Goal: Information Seeking & Learning: Learn about a topic

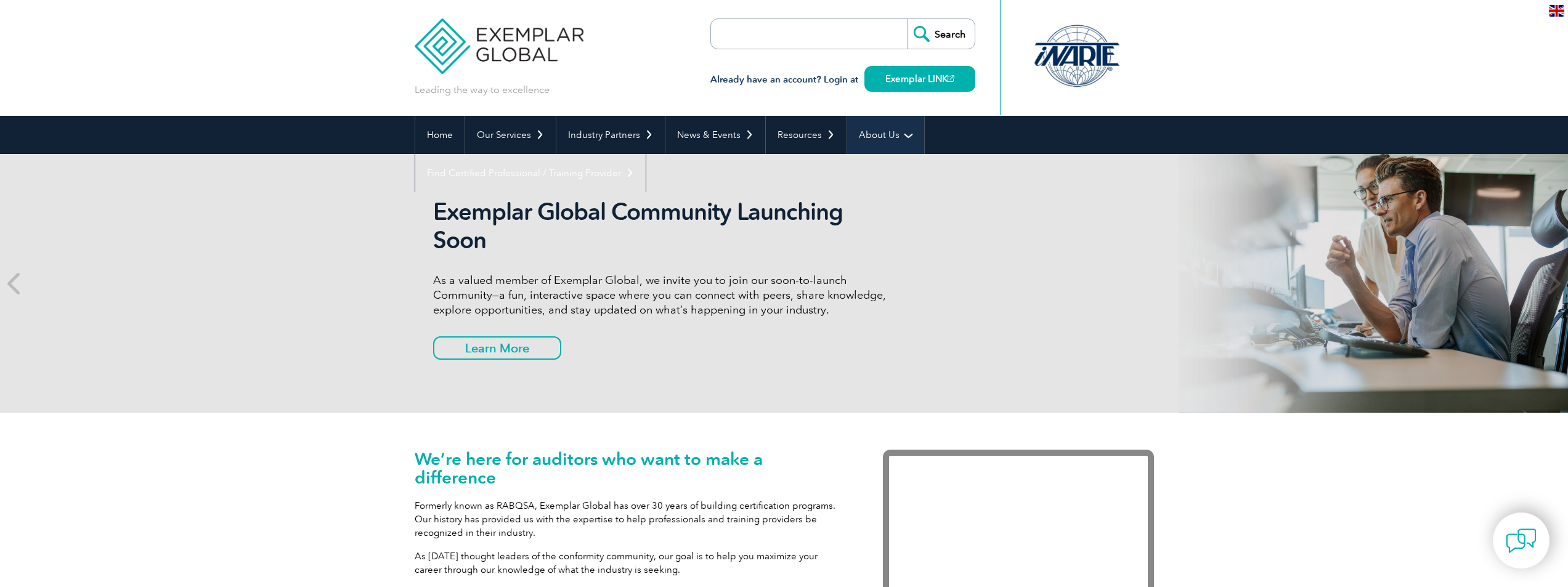
click at [916, 139] on link "About Us" at bounding box center [886, 135] width 77 height 38
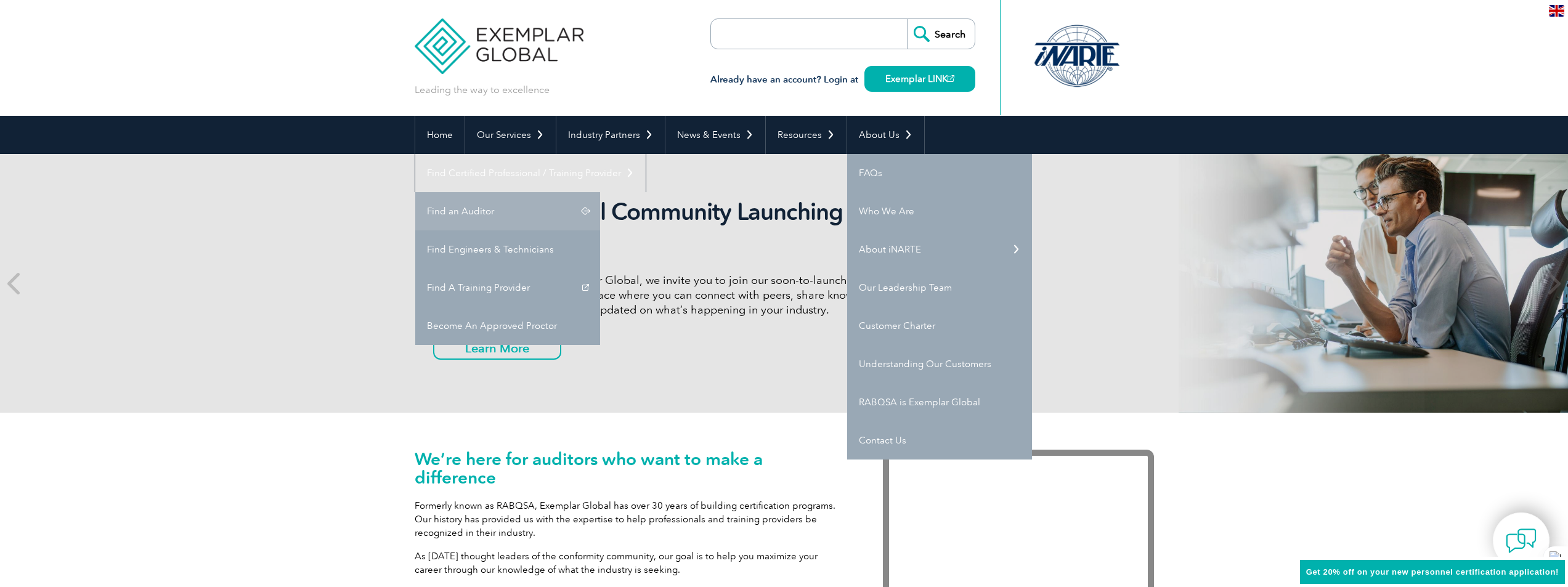
click at [600, 192] on link "Find an Auditor" at bounding box center [507, 211] width 185 height 38
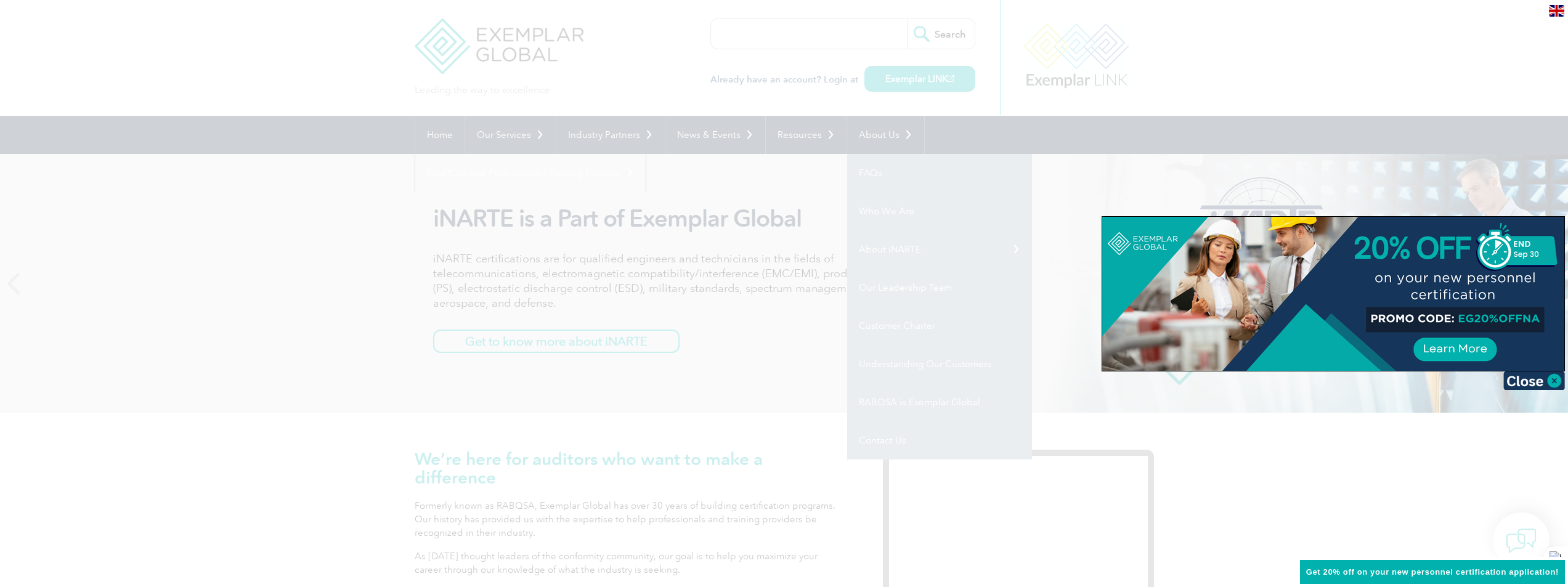
click at [1174, 84] on div at bounding box center [784, 293] width 1568 height 587
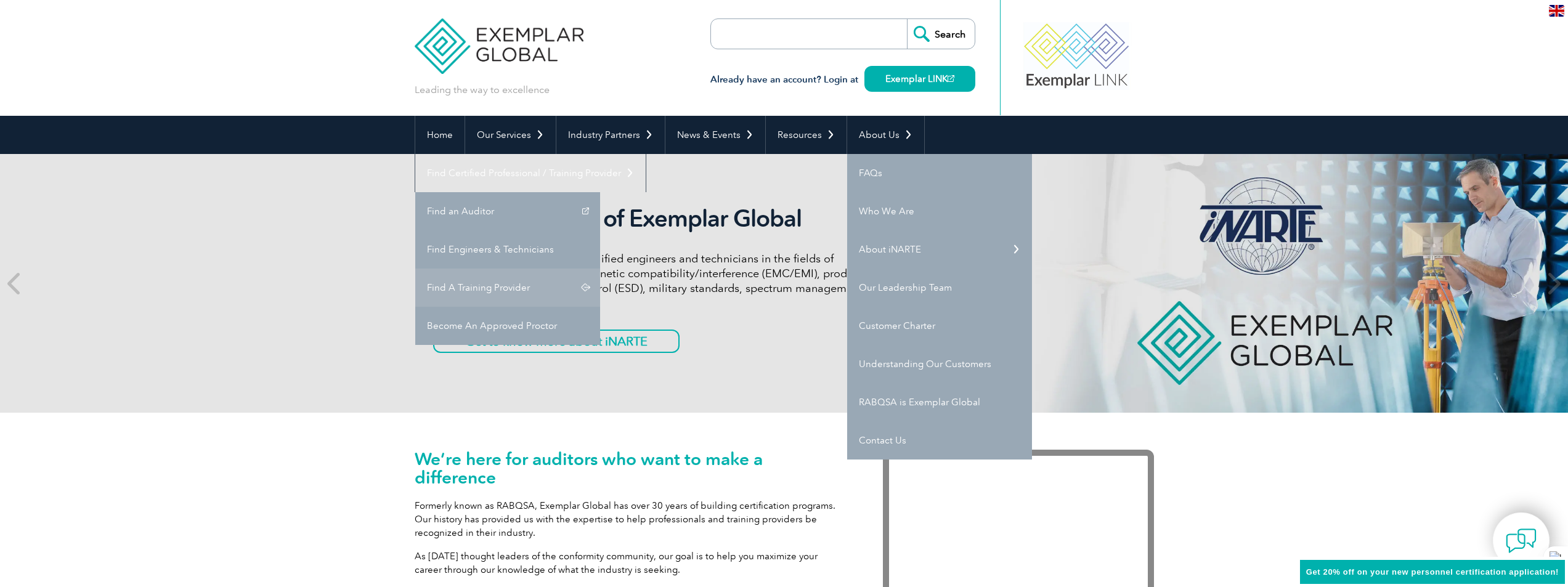
click at [600, 268] on link "Find A Training Provider" at bounding box center [507, 287] width 185 height 38
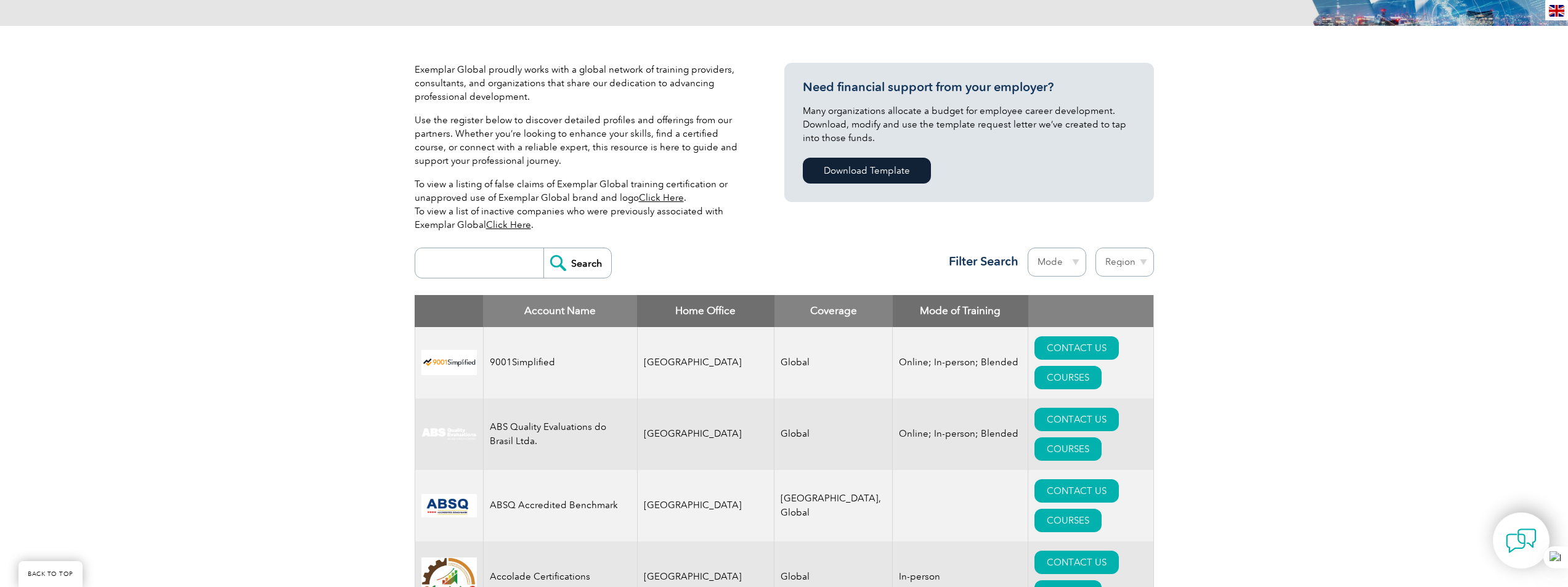
scroll to position [246, 0]
click at [476, 266] on input "search" at bounding box center [482, 263] width 122 height 29
type input "royal"
click at [543, 248] on input "Search" at bounding box center [577, 263] width 68 height 29
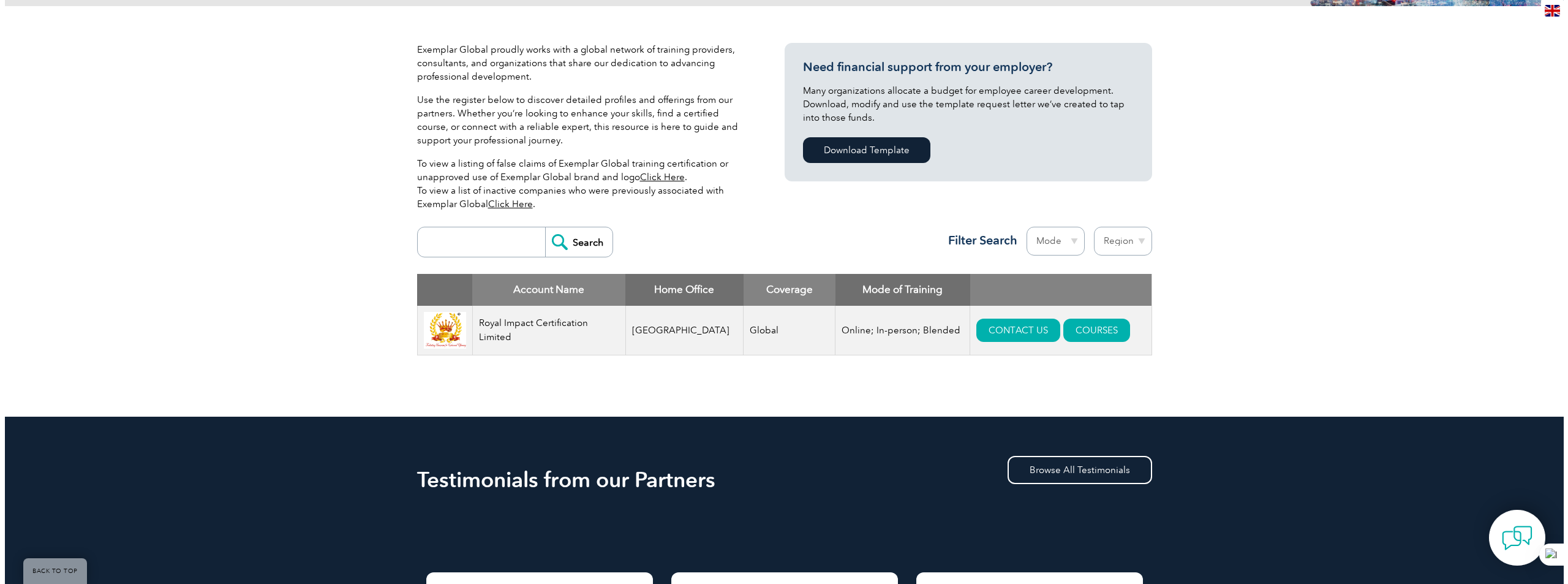
scroll to position [306, 0]
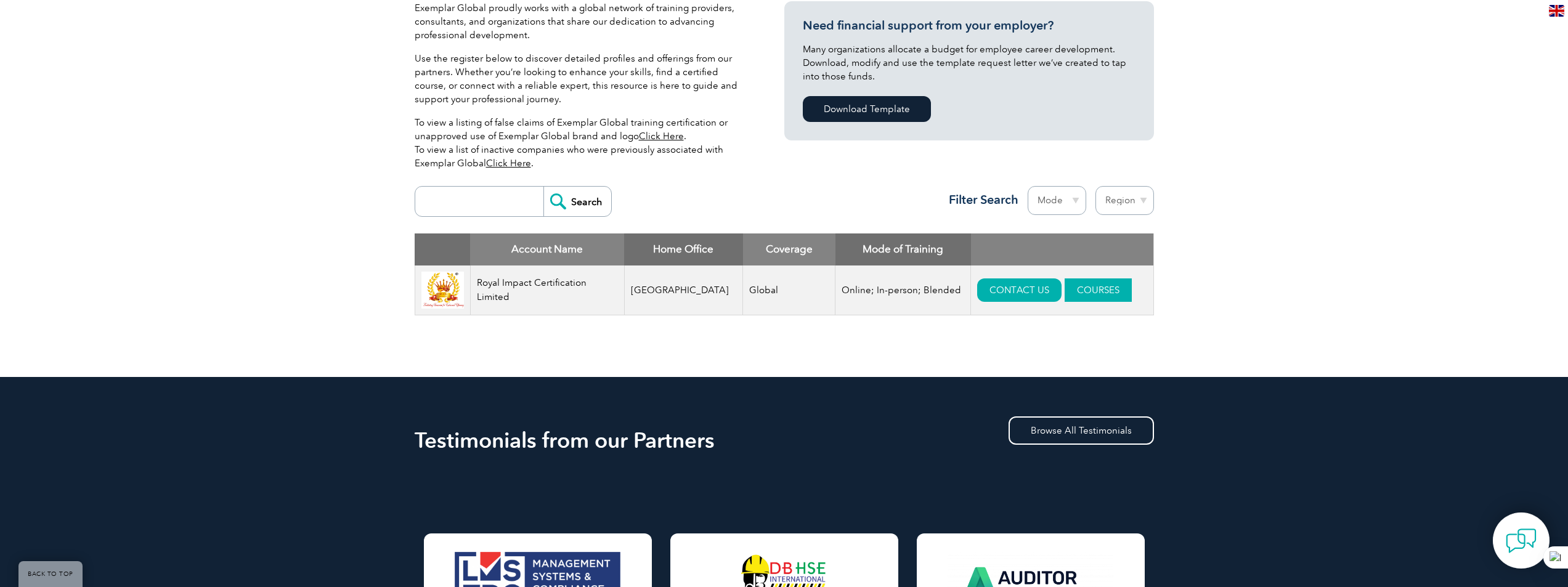
click at [1070, 289] on link "COURSES" at bounding box center [1098, 290] width 67 height 24
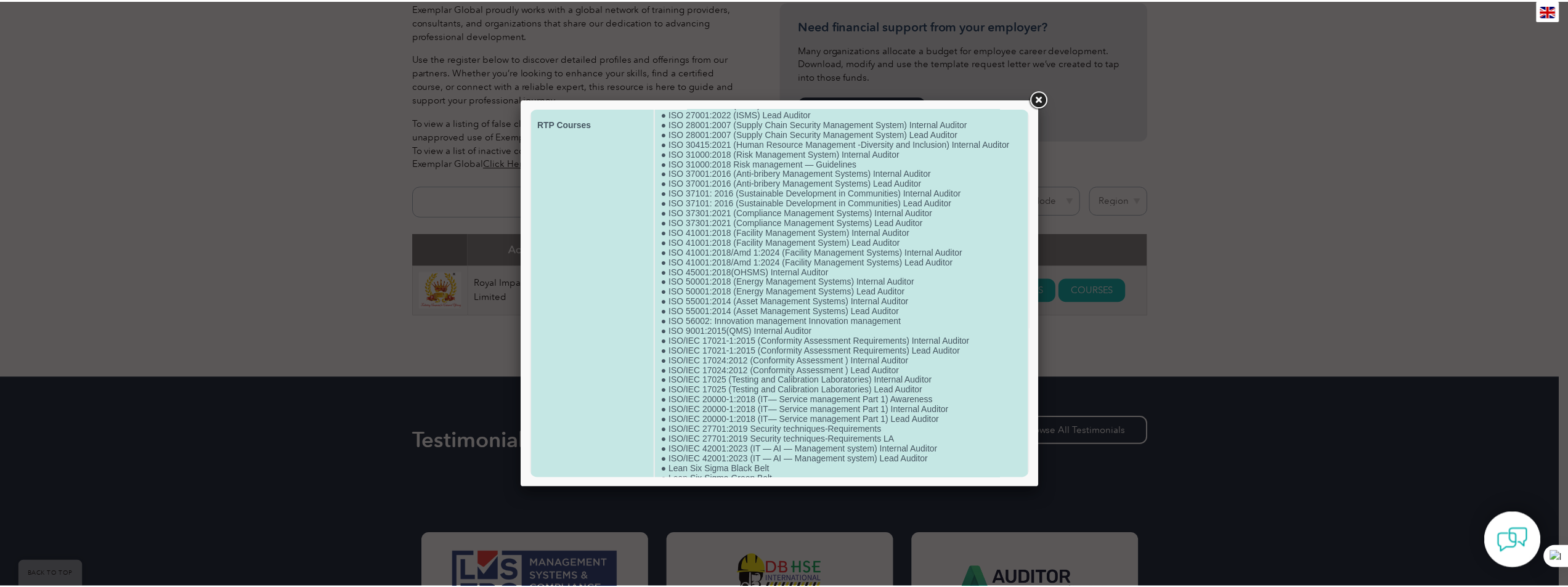
scroll to position [431, 0]
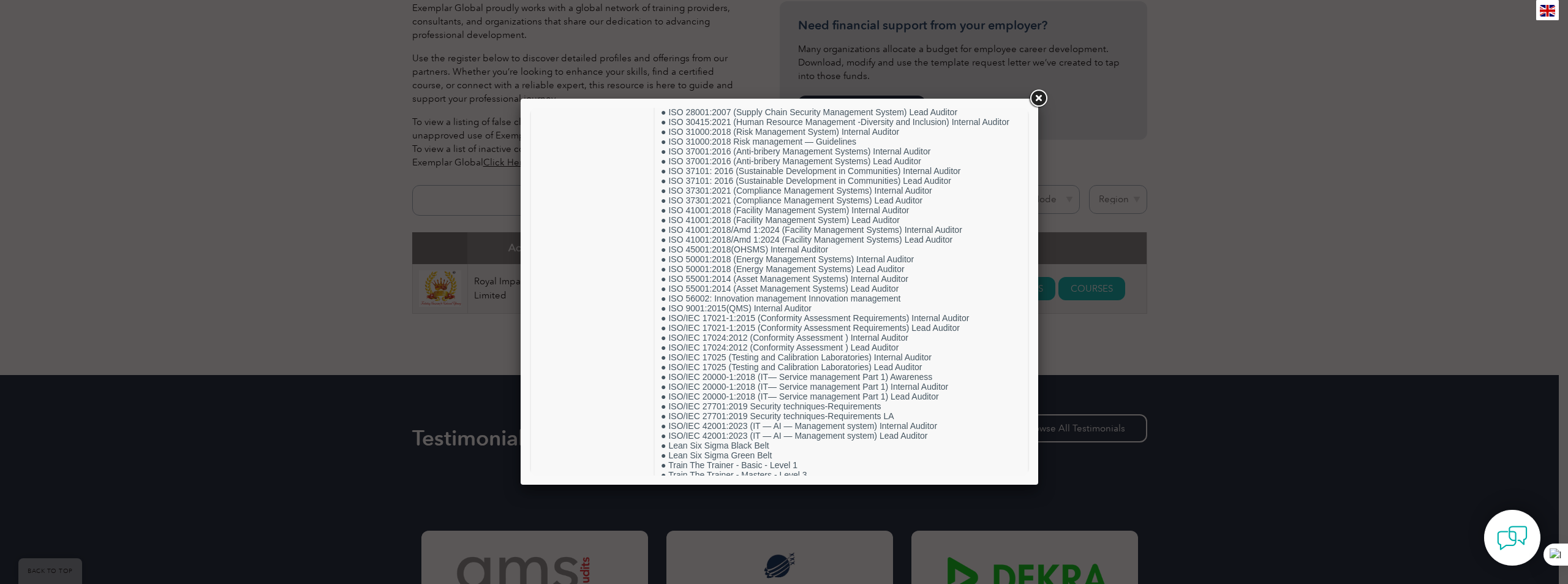
click at [1040, 97] on link at bounding box center [1038, 99] width 22 height 22
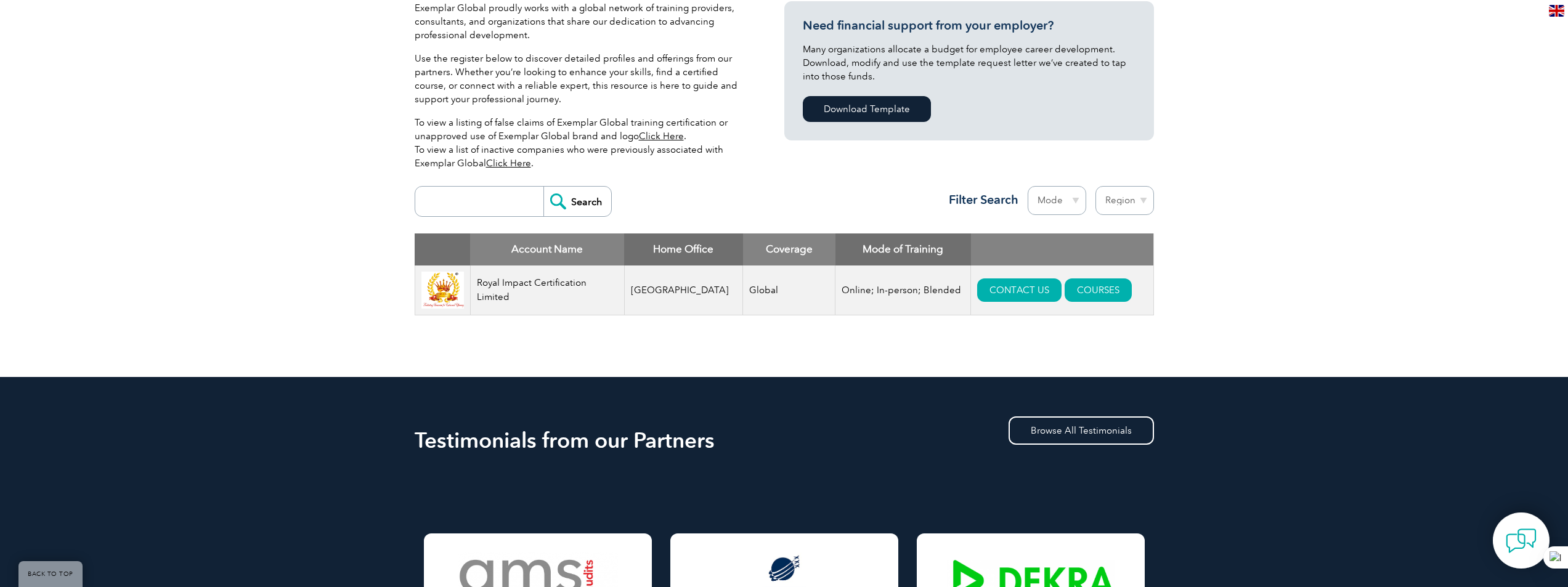
click at [490, 203] on input "search" at bounding box center [482, 201] width 122 height 29
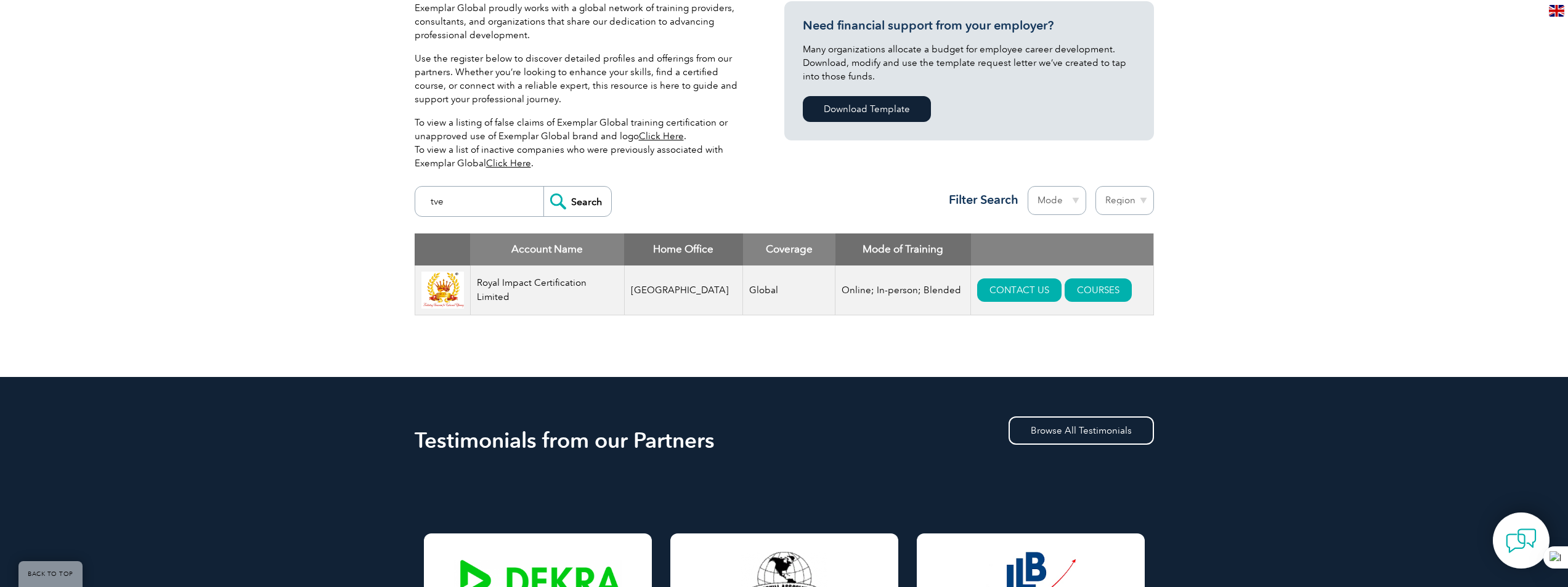
type input "tve"
click at [543, 186] on input "Search" at bounding box center [577, 201] width 68 height 29
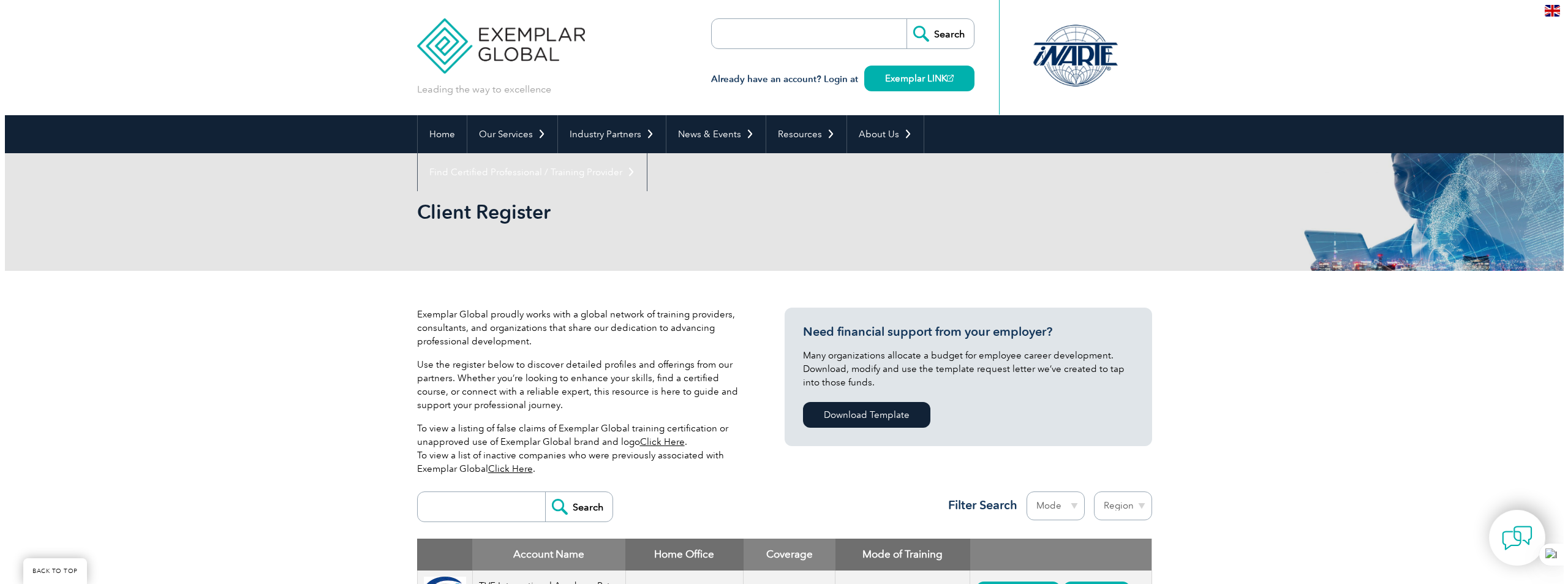
scroll to position [367, 0]
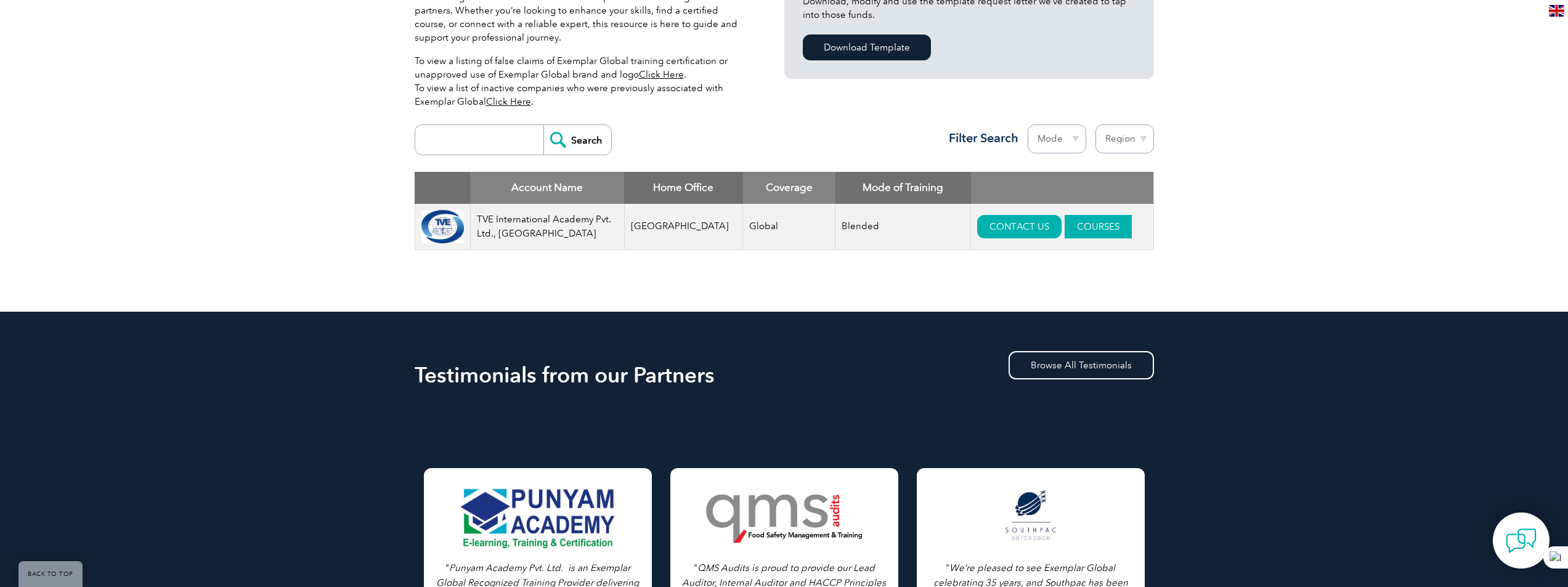
click at [1066, 224] on link "COURSES" at bounding box center [1098, 227] width 67 height 24
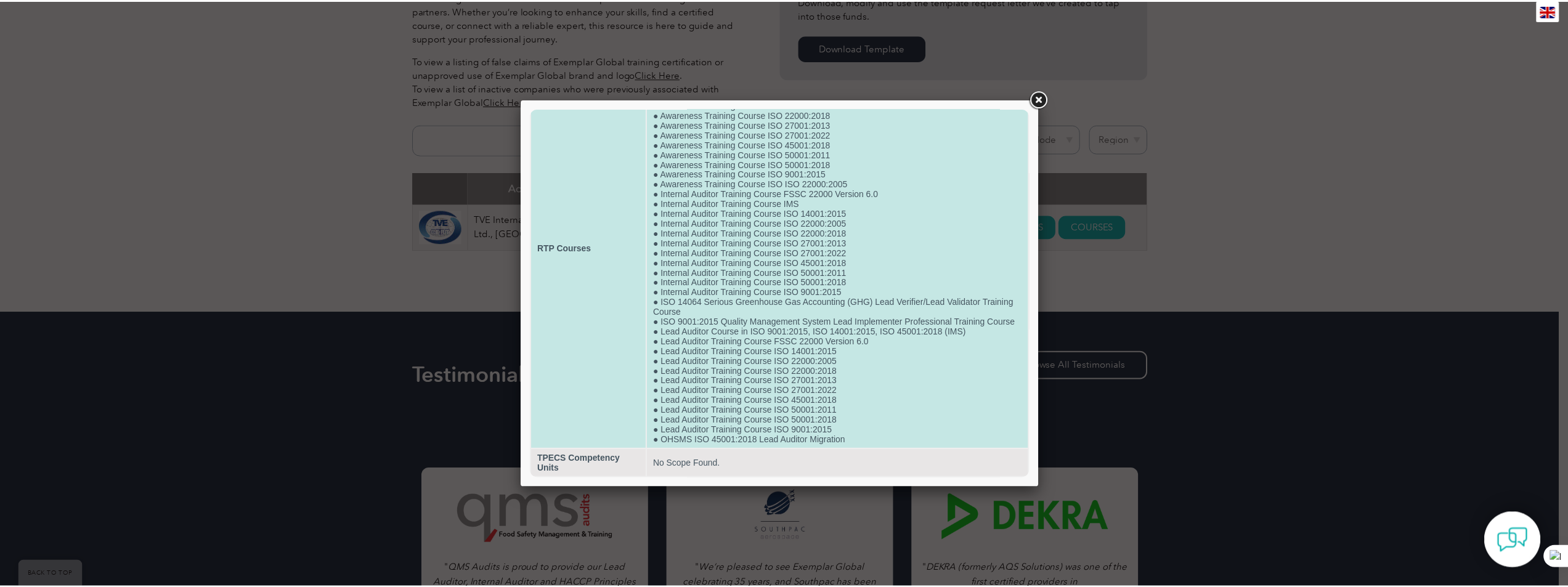
scroll to position [104, 0]
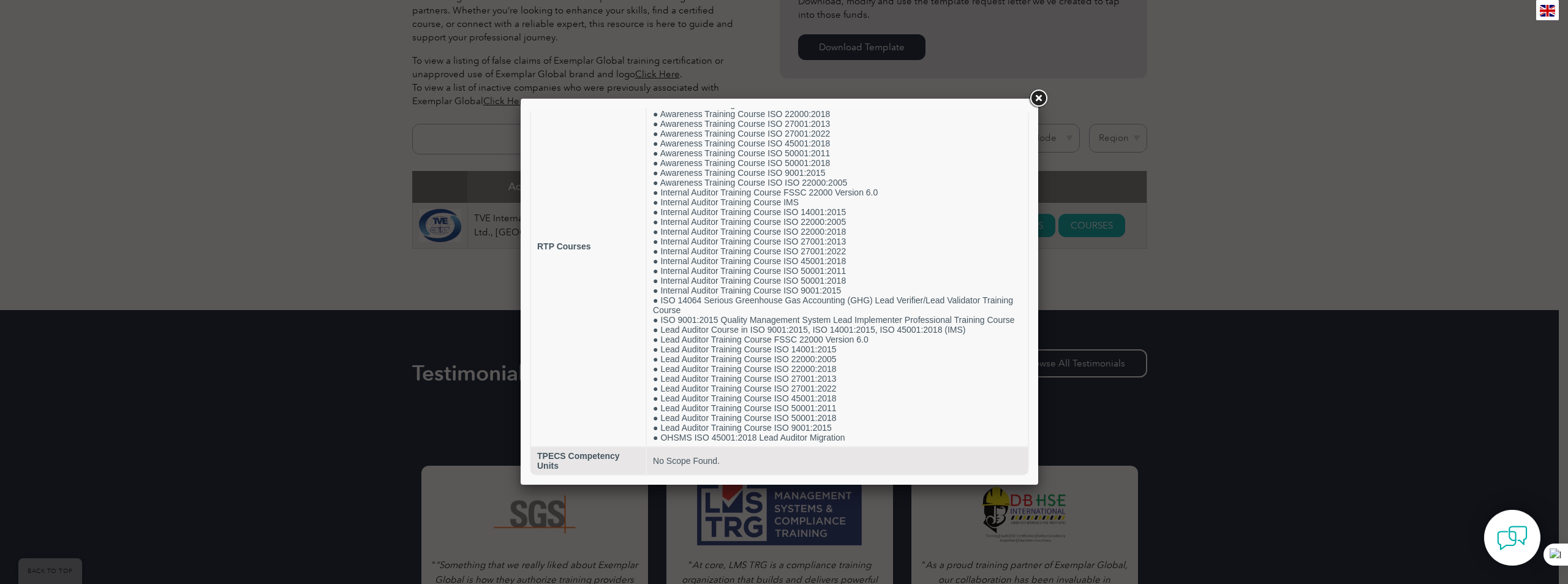
click at [1044, 101] on link at bounding box center [1038, 99] width 22 height 22
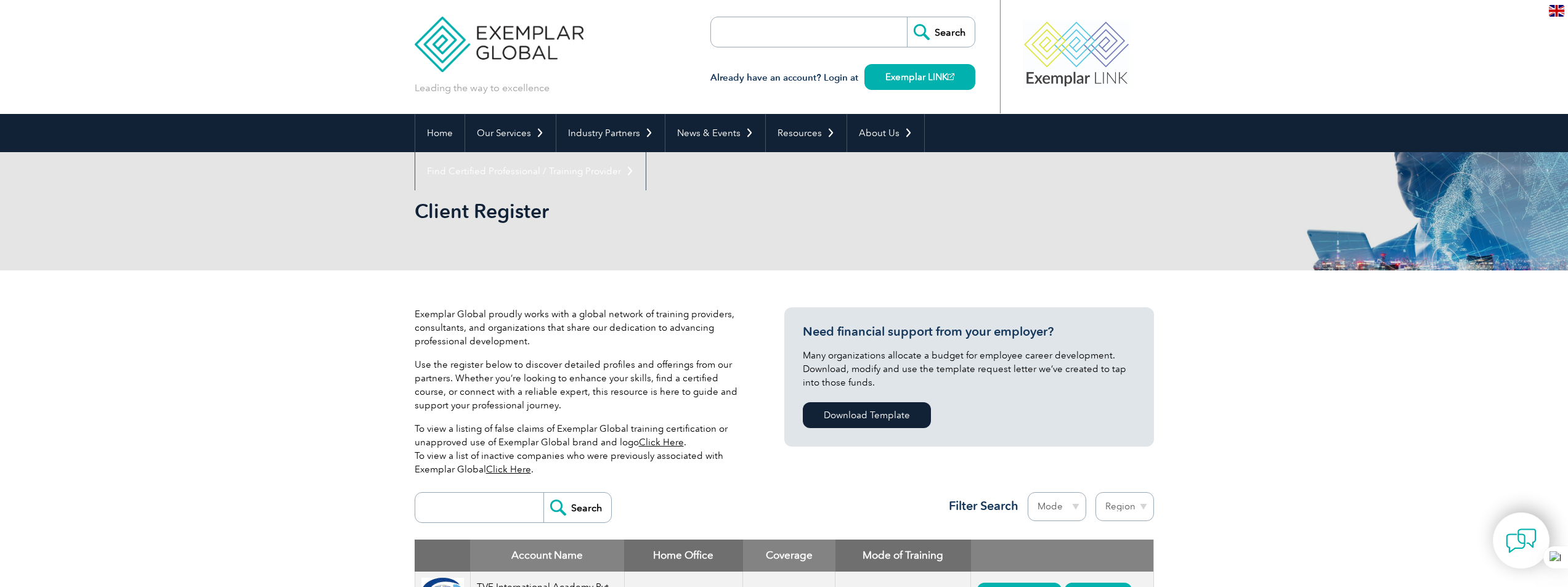
scroll to position [0, 0]
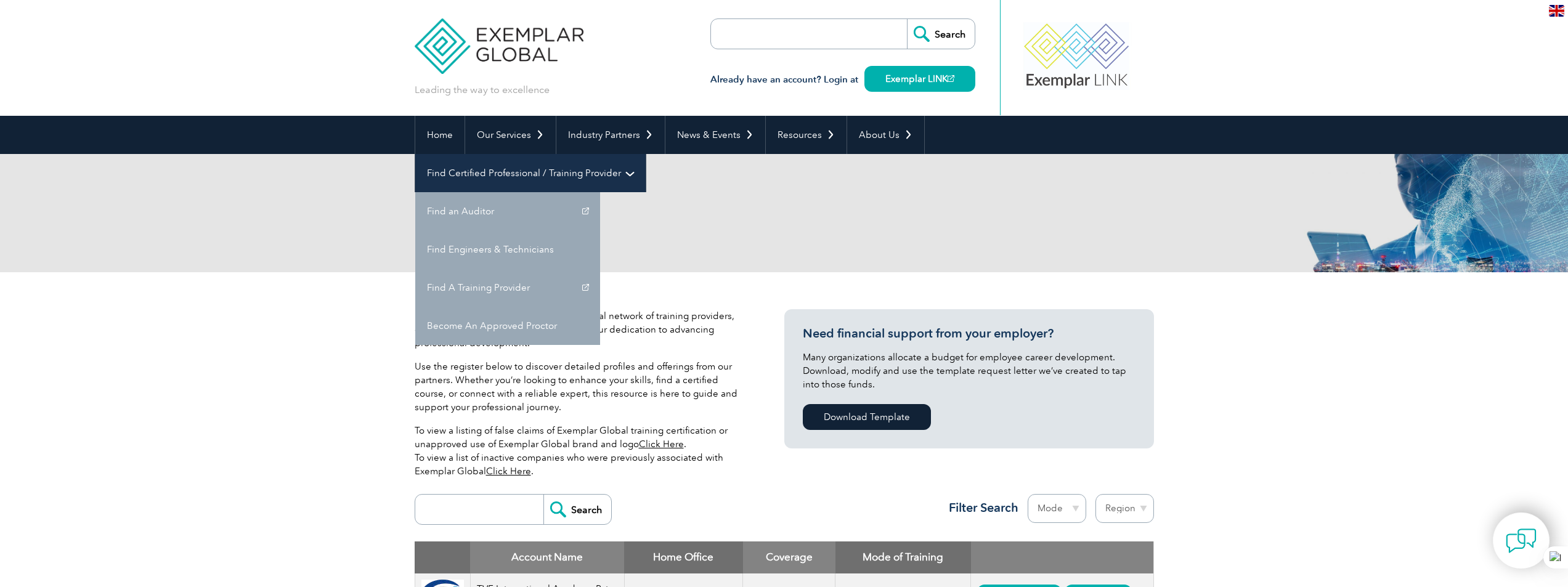
click at [646, 154] on link "Find Certified Professional / Training Provider" at bounding box center [530, 173] width 231 height 38
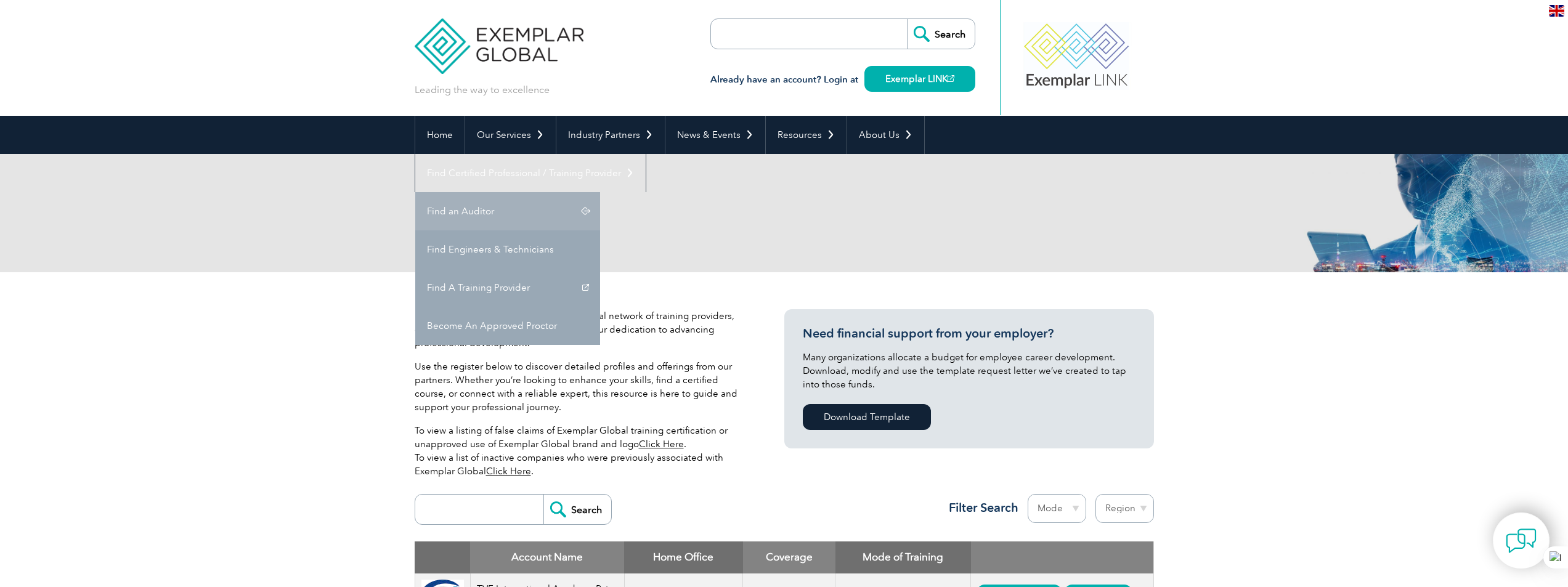
click at [600, 192] on link "Find an Auditor" at bounding box center [507, 211] width 185 height 38
